Goal: Information Seeking & Learning: Learn about a topic

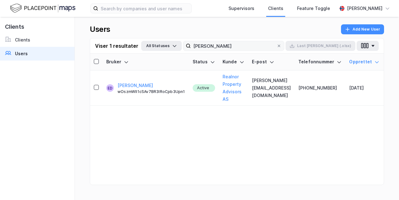
click at [281, 47] on icon at bounding box center [279, 46] width 4 height 4
click at [277, 47] on input "[PERSON_NAME]" at bounding box center [234, 45] width 86 height 9
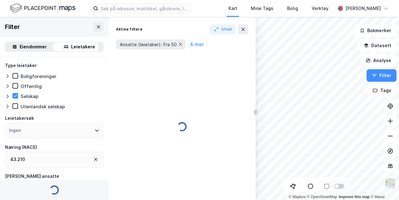
type input "--- (59)"
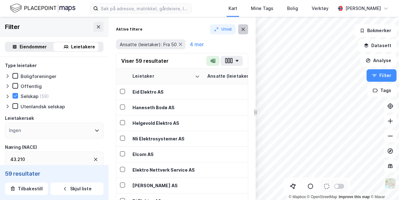
click at [244, 27] on icon at bounding box center [243, 29] width 5 height 5
